Goal: Transaction & Acquisition: Purchase product/service

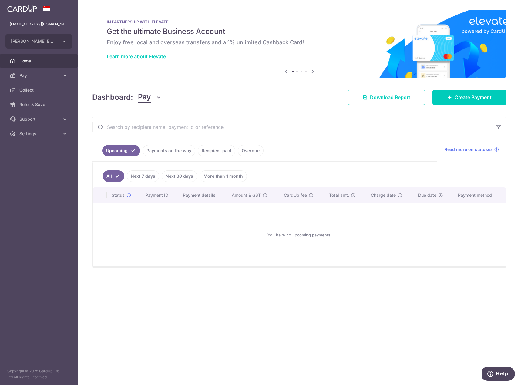
click at [170, 150] on link "Payments on the way" at bounding box center [169, 151] width 53 height 12
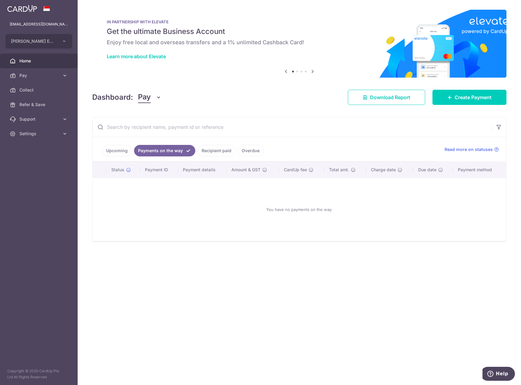
click at [246, 154] on link "Overdue" at bounding box center [251, 151] width 26 height 12
click at [206, 150] on link "Recipient paid" at bounding box center [208, 151] width 38 height 12
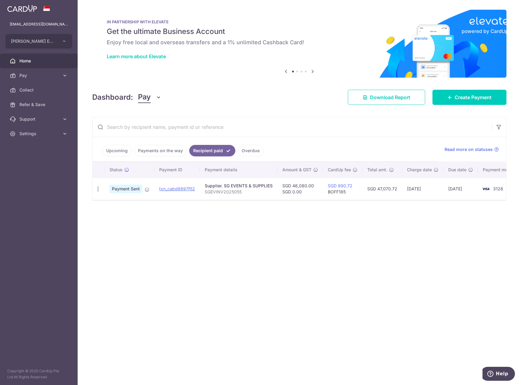
drag, startPoint x: 335, startPoint y: 186, endPoint x: 400, endPoint y: 197, distance: 65.2
click at [400, 197] on tr "PDF Receipt Payment Sent txn_cabd8897f52 Supplier. SG EVENTS & SUPPLIES SGEVINV…" at bounding box center [308, 189] width 432 height 22
click at [400, 197] on td "SGD 47,070.72" at bounding box center [382, 189] width 40 height 22
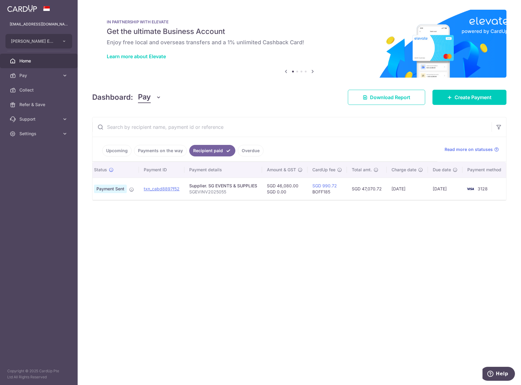
click at [478, 247] on div "× Pause Schedule Pause all future payments in this series Pause just this one p…" at bounding box center [299, 192] width 443 height 385
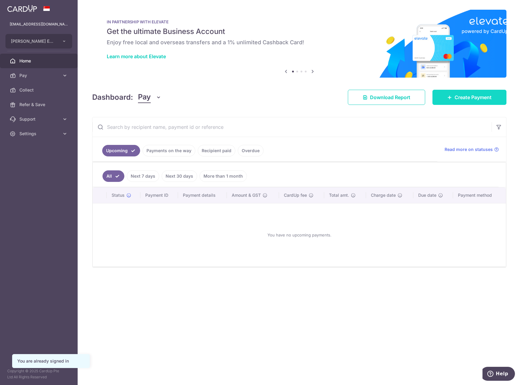
click at [451, 98] on icon at bounding box center [449, 97] width 5 height 5
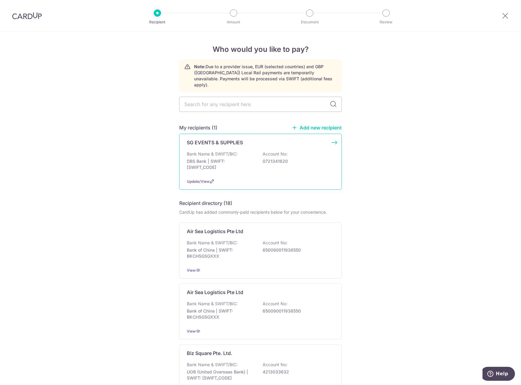
click at [250, 160] on p "DBS Bank | SWIFT: DBSSSGSGXXX" at bounding box center [221, 164] width 68 height 12
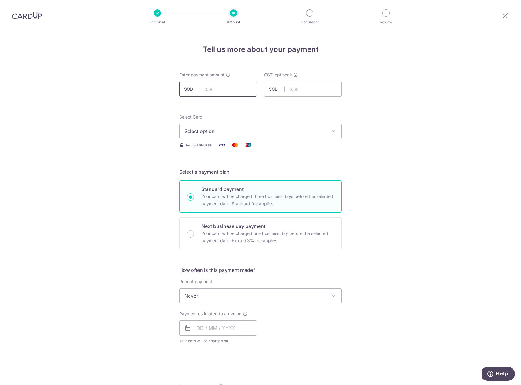
click at [226, 89] on input "text" at bounding box center [218, 89] width 78 height 15
type input "50,000.00"
click at [282, 136] on button "Select option" at bounding box center [260, 131] width 163 height 15
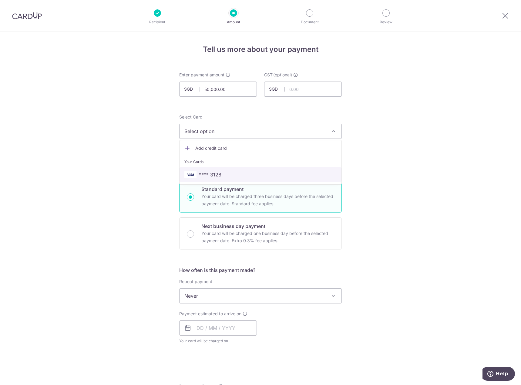
click at [274, 172] on span "**** 3128" at bounding box center [260, 174] width 152 height 7
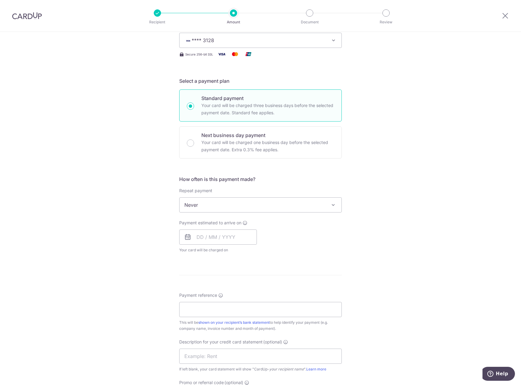
scroll to position [121, 0]
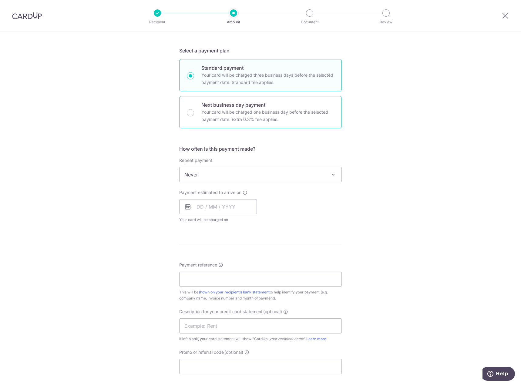
click at [246, 112] on p "Your card will be charged one business day before the selected payment date. Ex…" at bounding box center [267, 116] width 133 height 15
click at [194, 112] on input "Next business day payment Your card will be charged one business day before the…" at bounding box center [190, 112] width 7 height 7
radio input "false"
radio input "true"
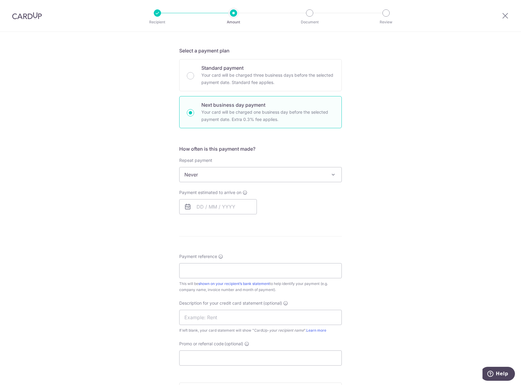
click at [315, 176] on span "Never" at bounding box center [261, 174] width 162 height 15
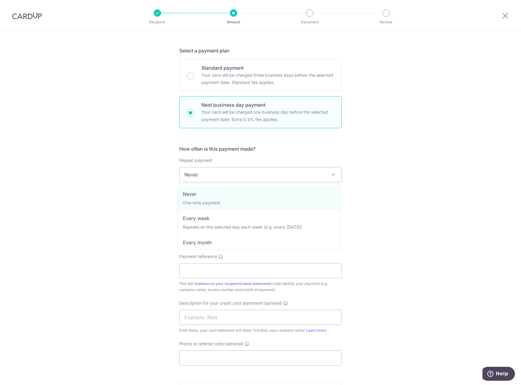
click at [315, 176] on span "Never" at bounding box center [261, 174] width 162 height 15
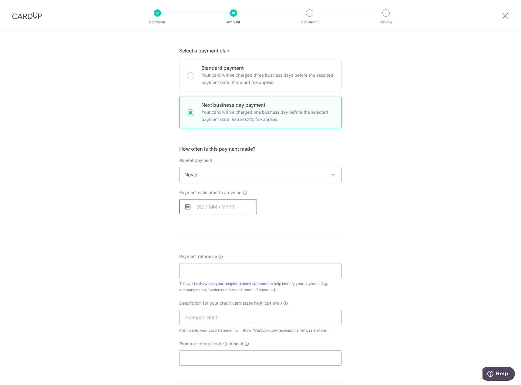
click at [216, 202] on input "text" at bounding box center [218, 206] width 78 height 15
click at [372, 236] on div "Tell us more about your payment Enter payment amount SGD 50,000.00 50000.00 GST…" at bounding box center [260, 216] width 521 height 610
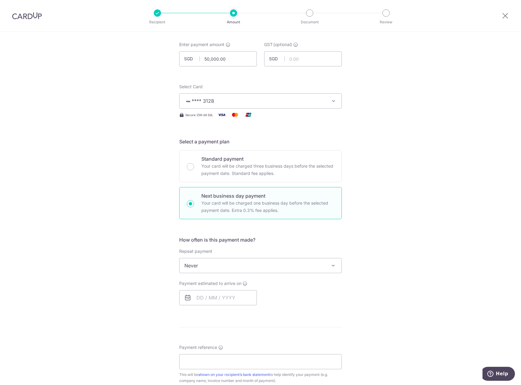
scroll to position [0, 0]
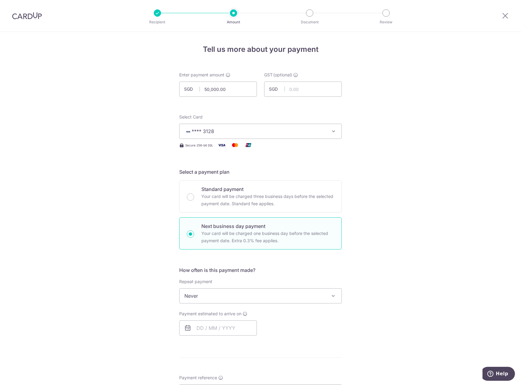
click at [504, 19] on div at bounding box center [505, 16] width 32 height 32
